Goal: Transaction & Acquisition: Purchase product/service

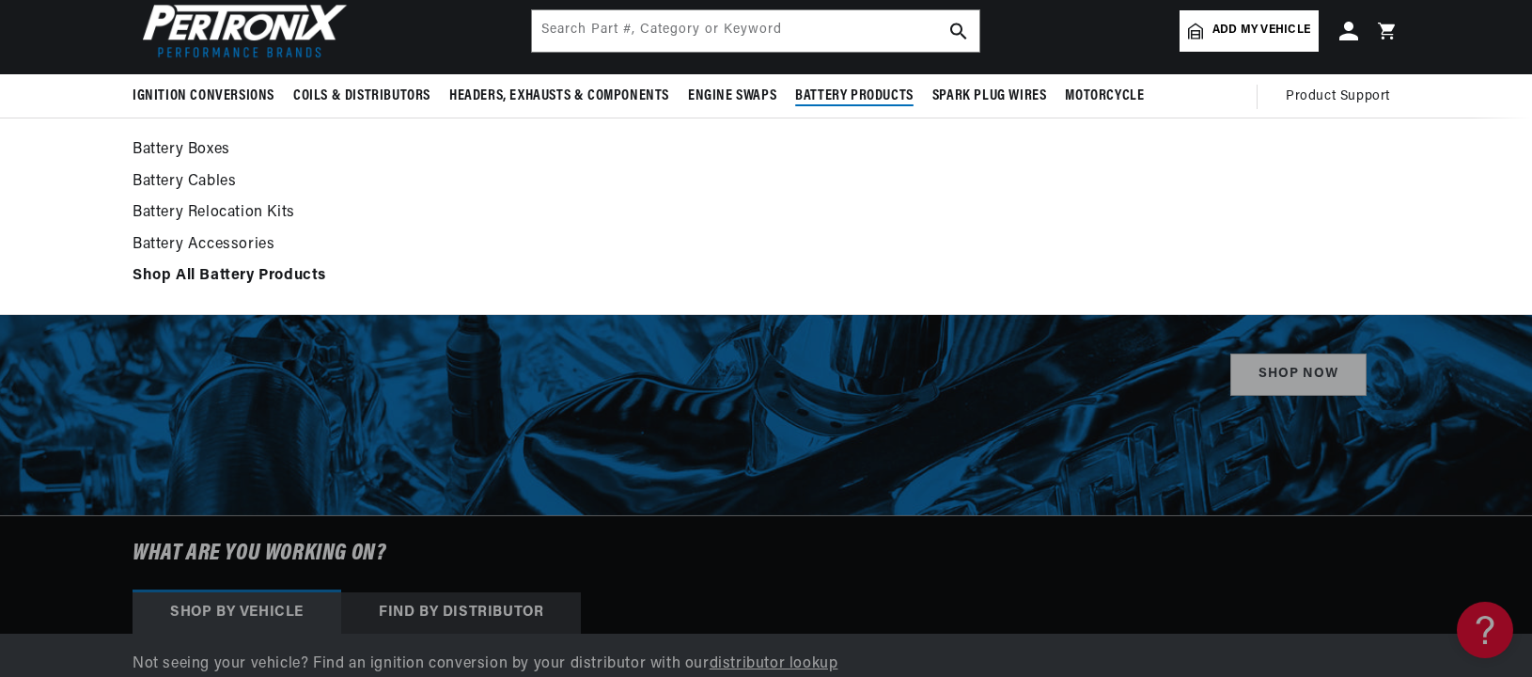
scroll to position [282, 0]
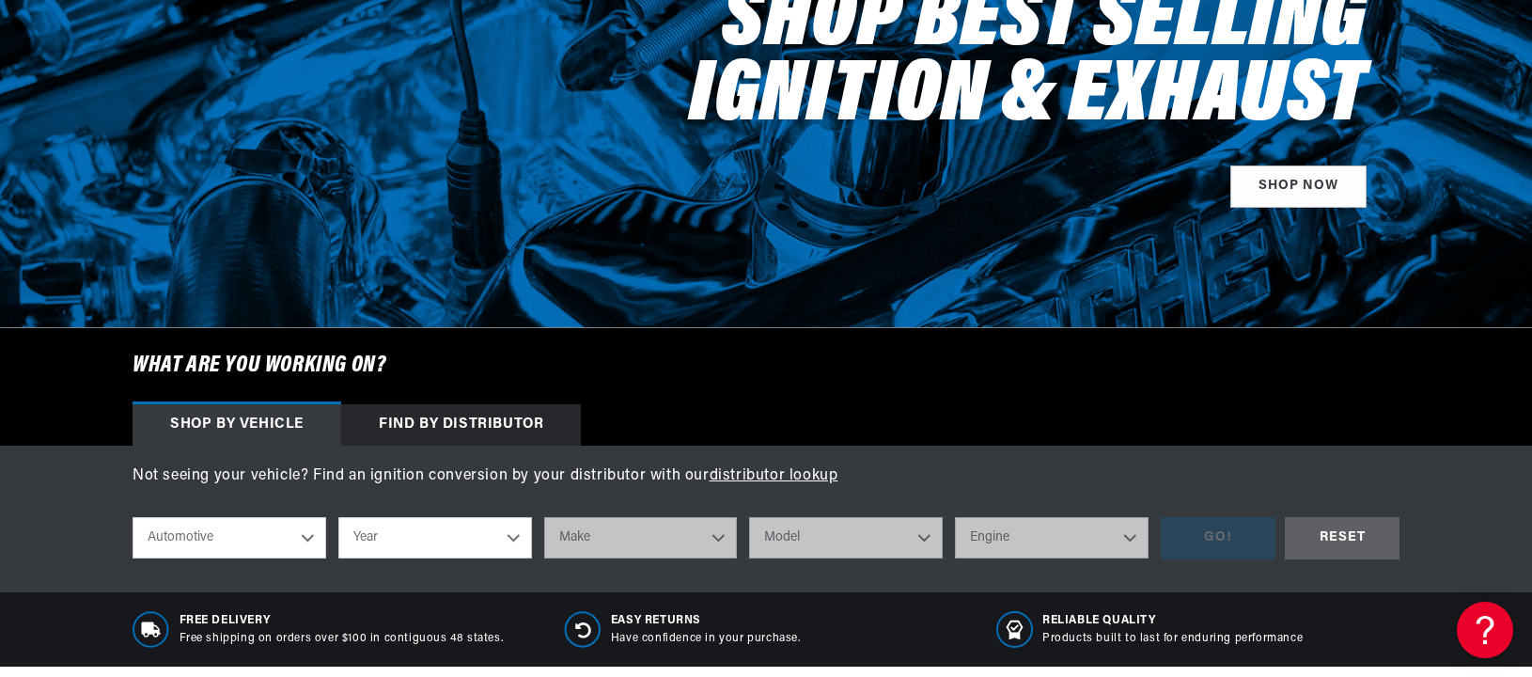
click at [508, 533] on select "Year [DATE] 2023 2022 2021 2020 2019 2018 2017 2016 2015 2014 2013 2012 2011 20…" at bounding box center [435, 537] width 194 height 41
select select "1965"
click at [338, 517] on select "Year [DATE] 2023 2022 2021 2020 2019 2018 2017 2016 2015 2014 2013 2012 2011 20…" at bounding box center [435, 537] width 194 height 41
select select "1965"
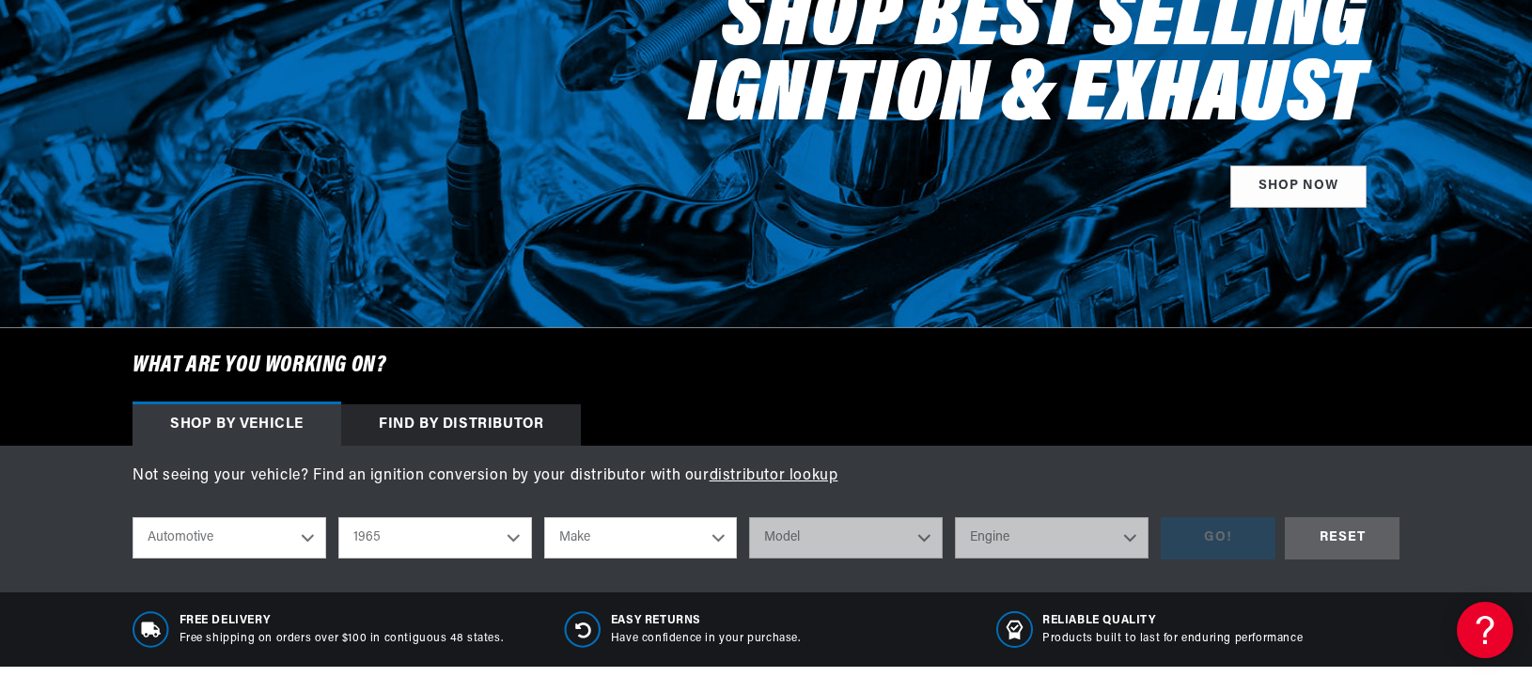
click at [715, 538] on select "Make Alfa Romeo American Motors Aston [PERSON_NAME][GEOGRAPHIC_DATA] [PERSON_NA…" at bounding box center [641, 537] width 194 height 41
select select "Ford"
click at [544, 517] on select "Make Alfa Romeo American Motors Aston [PERSON_NAME][GEOGRAPHIC_DATA] [PERSON_NA…" at bounding box center [641, 537] width 194 height 41
select select "Ford"
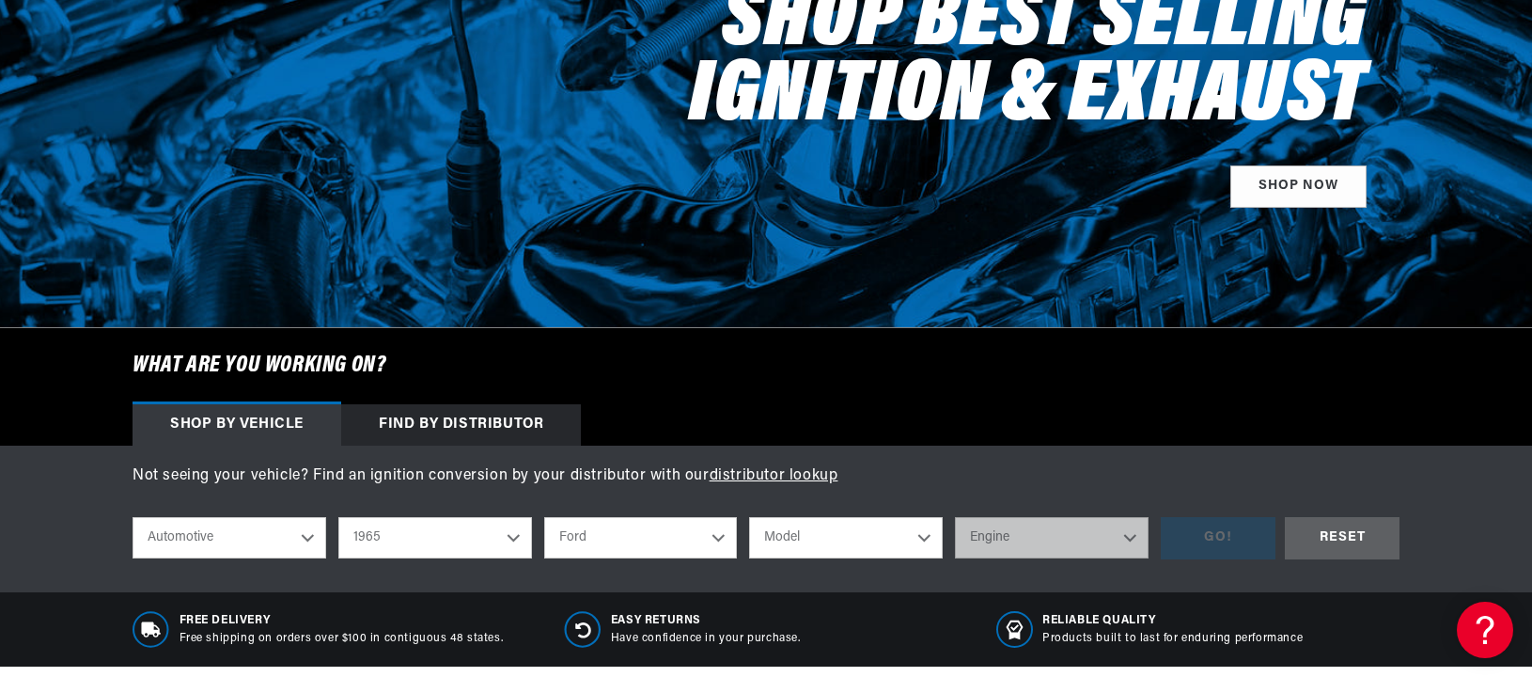
click at [914, 541] on select "Model Club Wagon Country Sedan Country Squire Custom Custom 500 Econoline F-100…" at bounding box center [846, 537] width 194 height 41
select select "Mustang"
click at [749, 517] on select "Model Club Wagon Country Sedan Country Squire Custom Custom 500 Econoline F-100…" at bounding box center [846, 537] width 194 height 41
select select "Mustang"
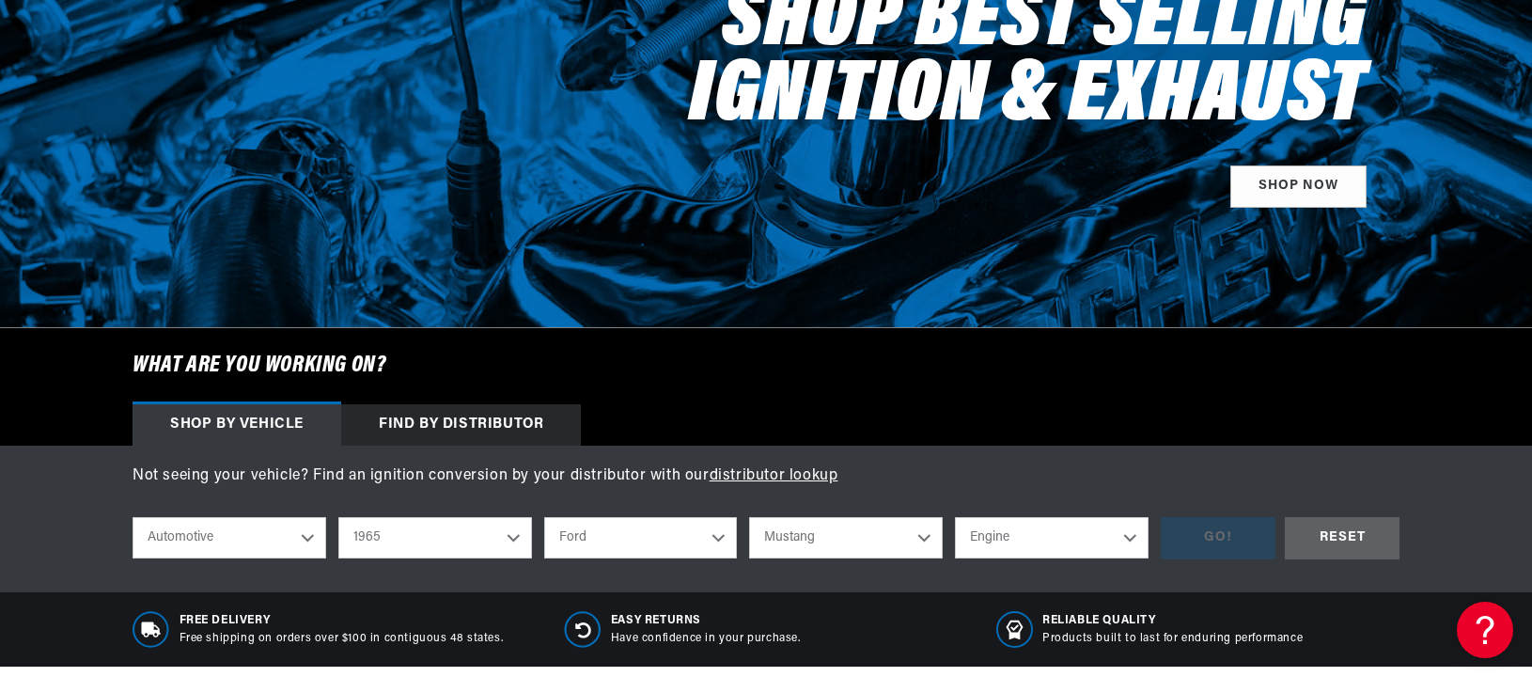
click at [1117, 538] on select "Engine 4.1L 170cid / 2.8L 200cid / 3.3L 260cid / 4.3L 289cid / 4.7L 302cid / 5.…" at bounding box center [1052, 537] width 194 height 41
select select "289cid-4.7L"
click at [955, 517] on select "Engine 4.1L 170cid / 2.8L 200cid / 3.3L 260cid / 4.3L 289cid / 4.7L 302cid / 5.…" at bounding box center [1052, 537] width 194 height 41
select select "289cid-4.7L"
click at [1229, 540] on div "GO!" at bounding box center [1218, 538] width 115 height 42
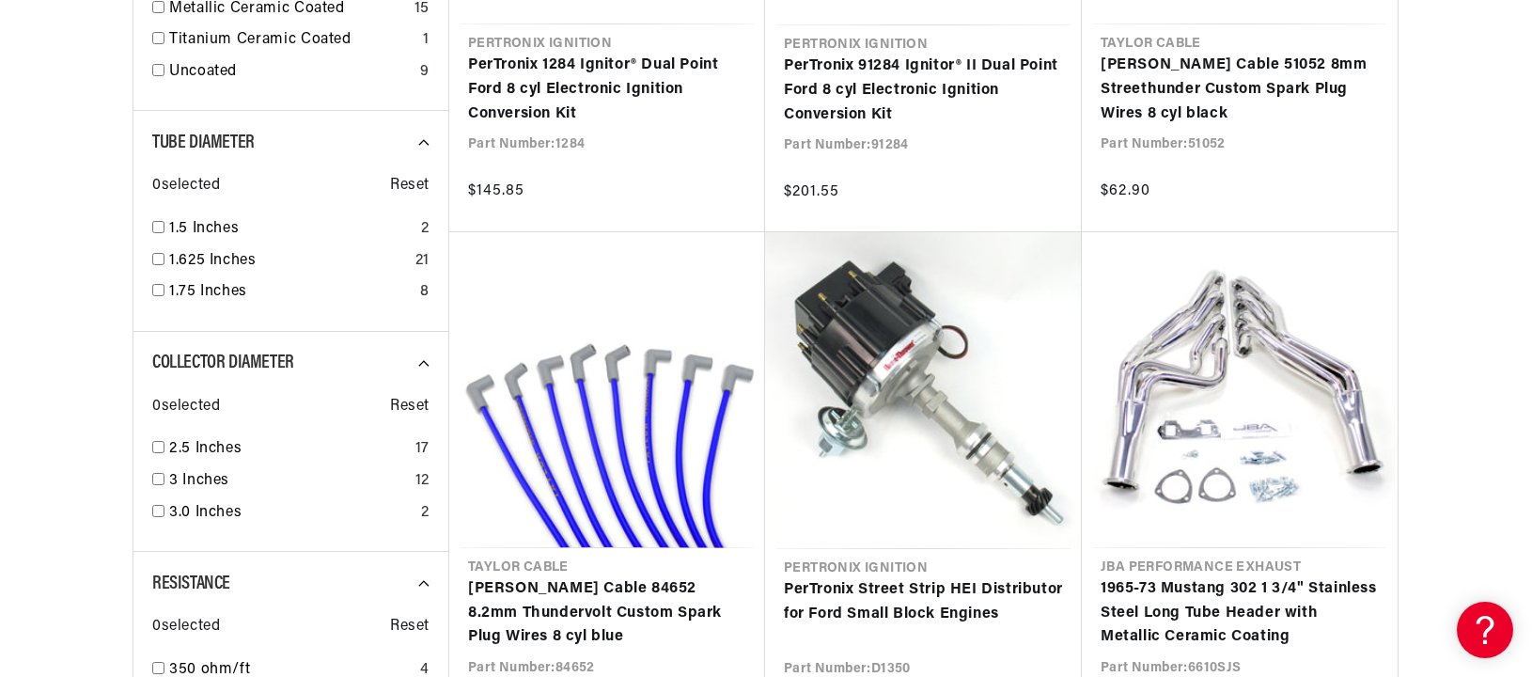
scroll to position [1786, 0]
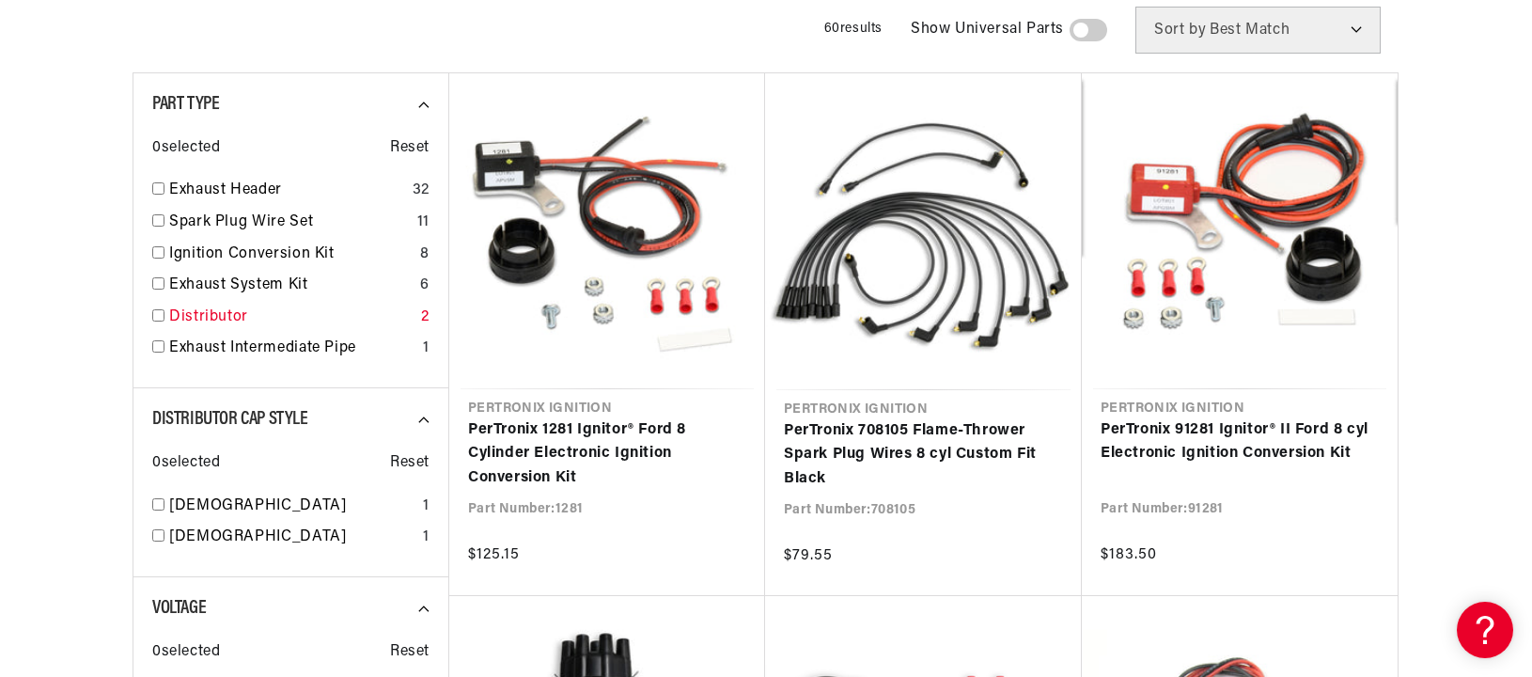
scroll to position [0, 570]
click at [220, 314] on link "Distributor" at bounding box center [291, 317] width 244 height 24
checkbox input "true"
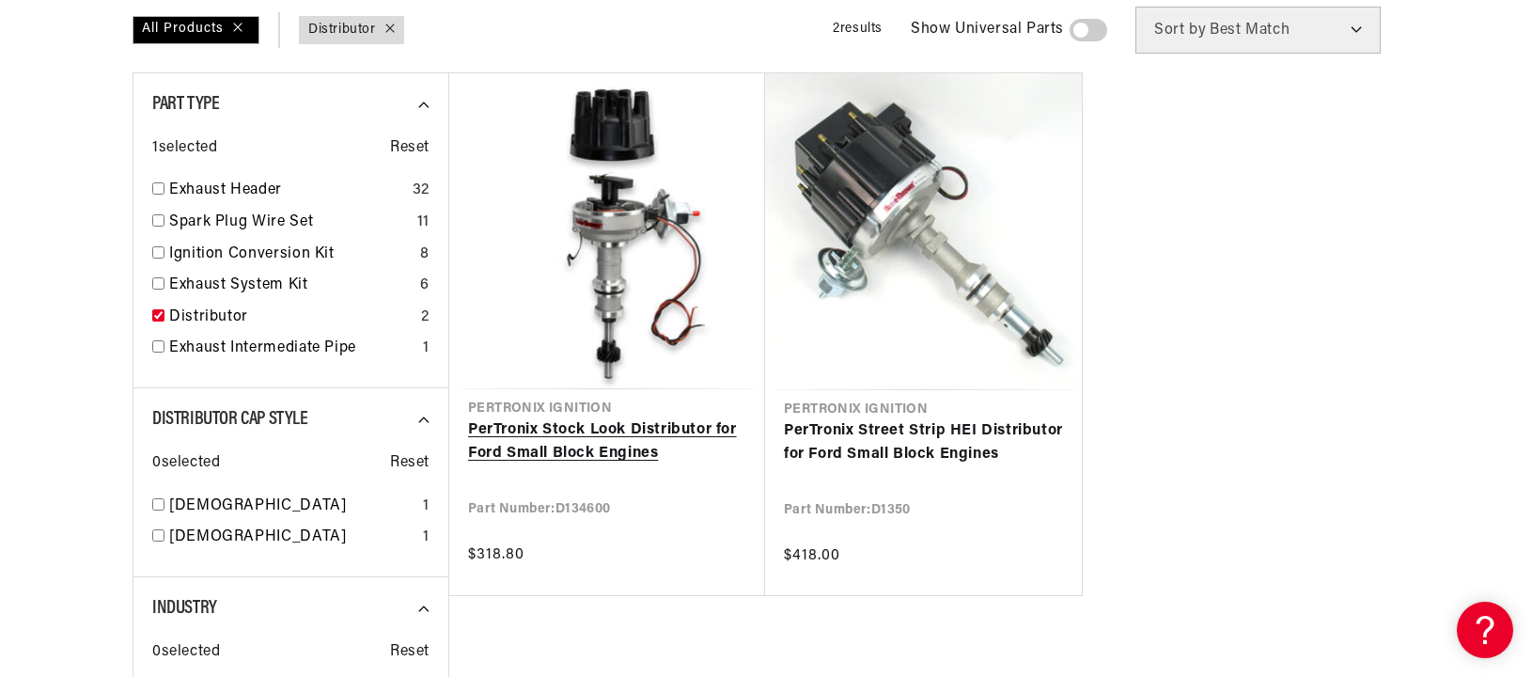
click at [632, 435] on link "PerTronix Stock Look Distributor for Ford Small Block Engines" at bounding box center [607, 442] width 278 height 48
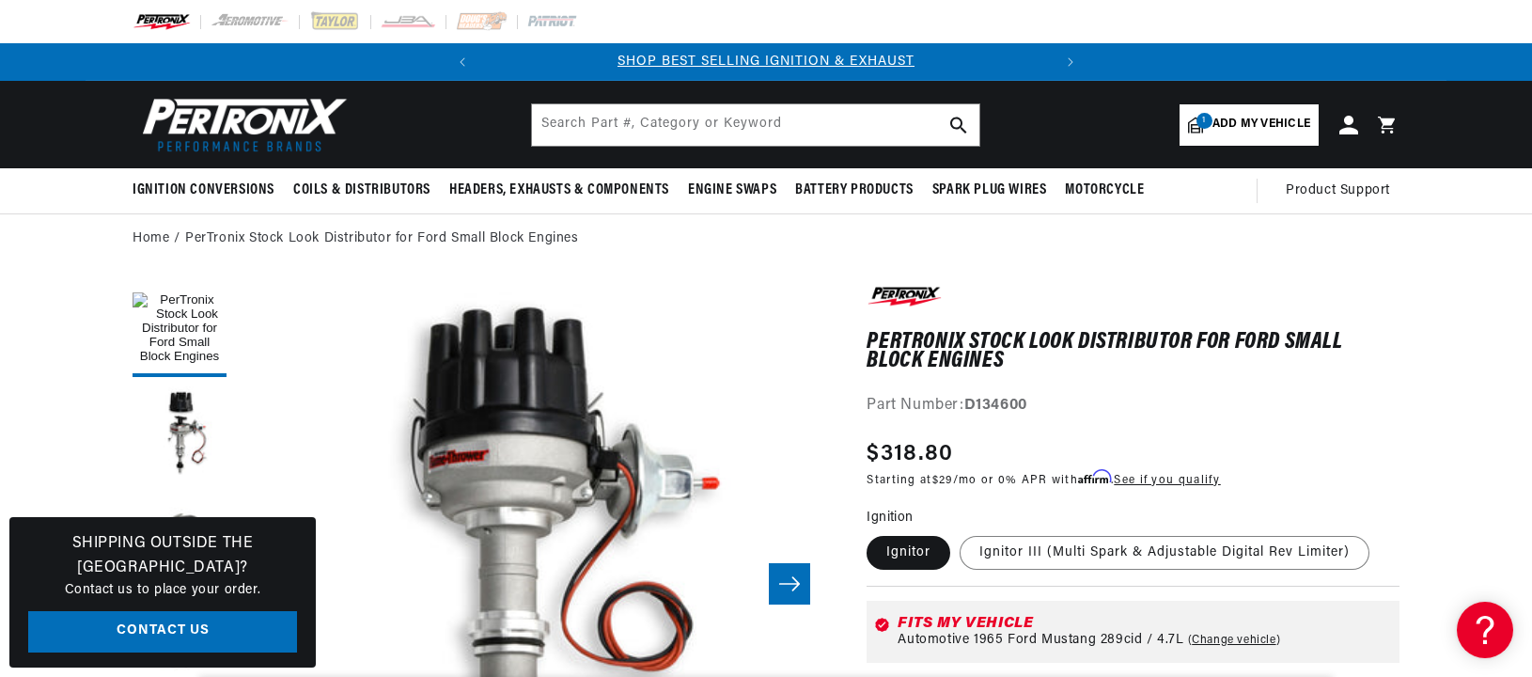
scroll to position [0, 570]
